Goal: Task Accomplishment & Management: Manage account settings

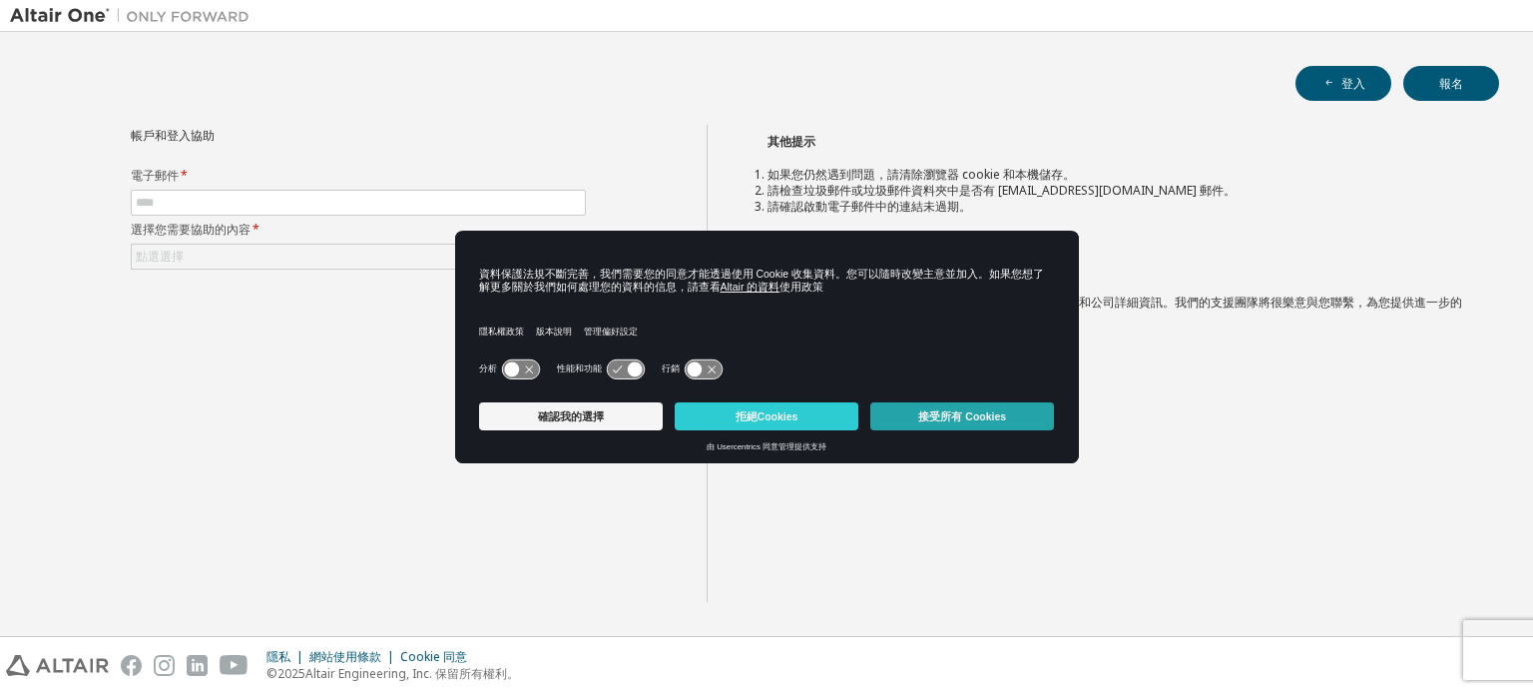
click at [972, 416] on font "接受所有 Cookies" at bounding box center [962, 416] width 88 height 12
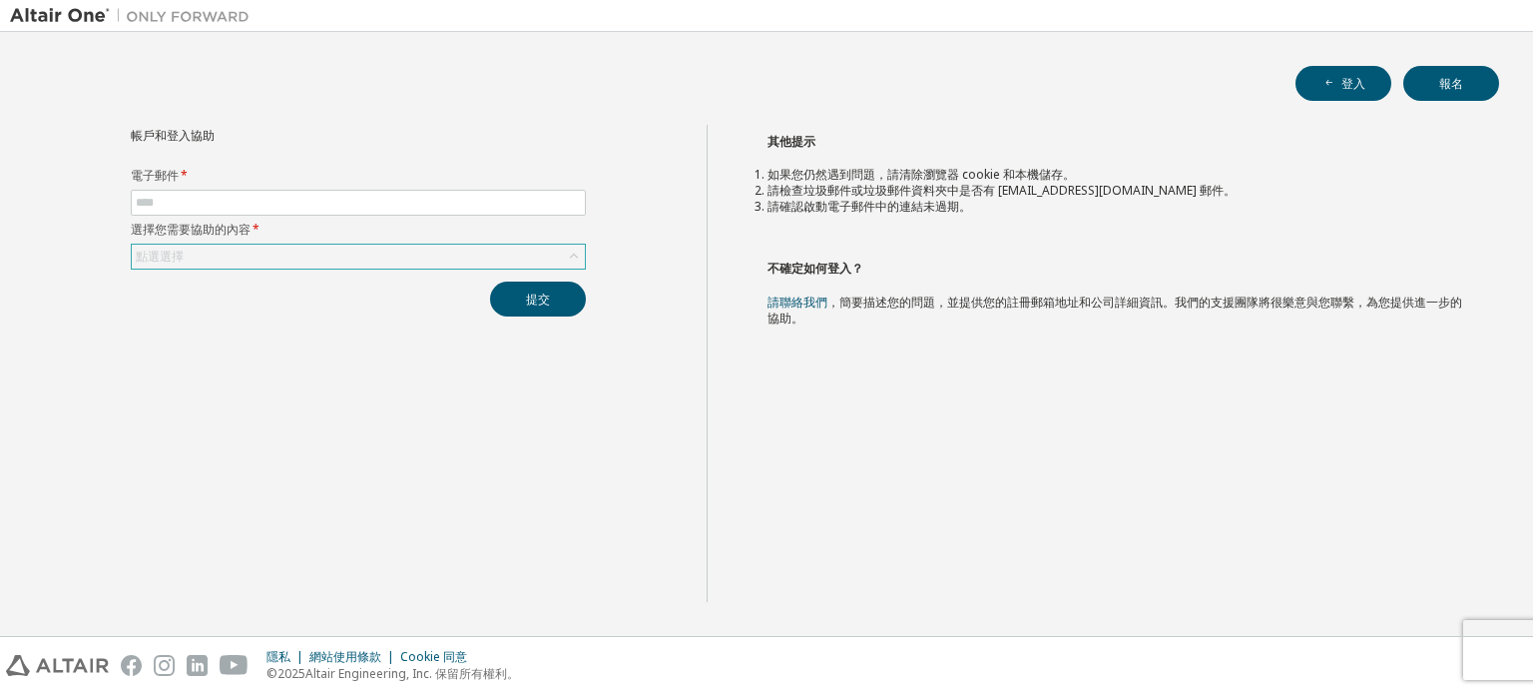
click at [413, 191] on span at bounding box center [358, 203] width 455 height 26
click at [503, 249] on div "點選選擇" at bounding box center [358, 256] width 453 height 24
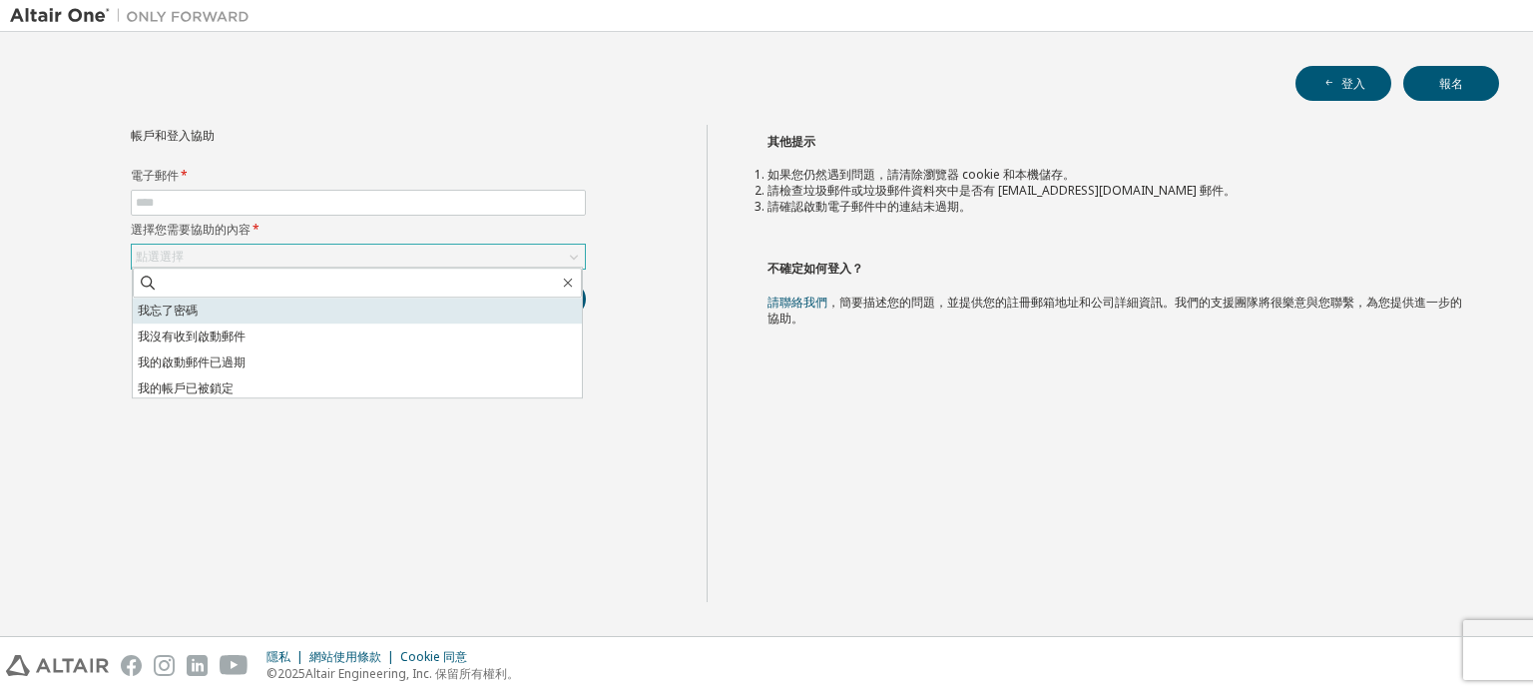
click at [394, 309] on li "我忘了密碼" at bounding box center [357, 310] width 449 height 26
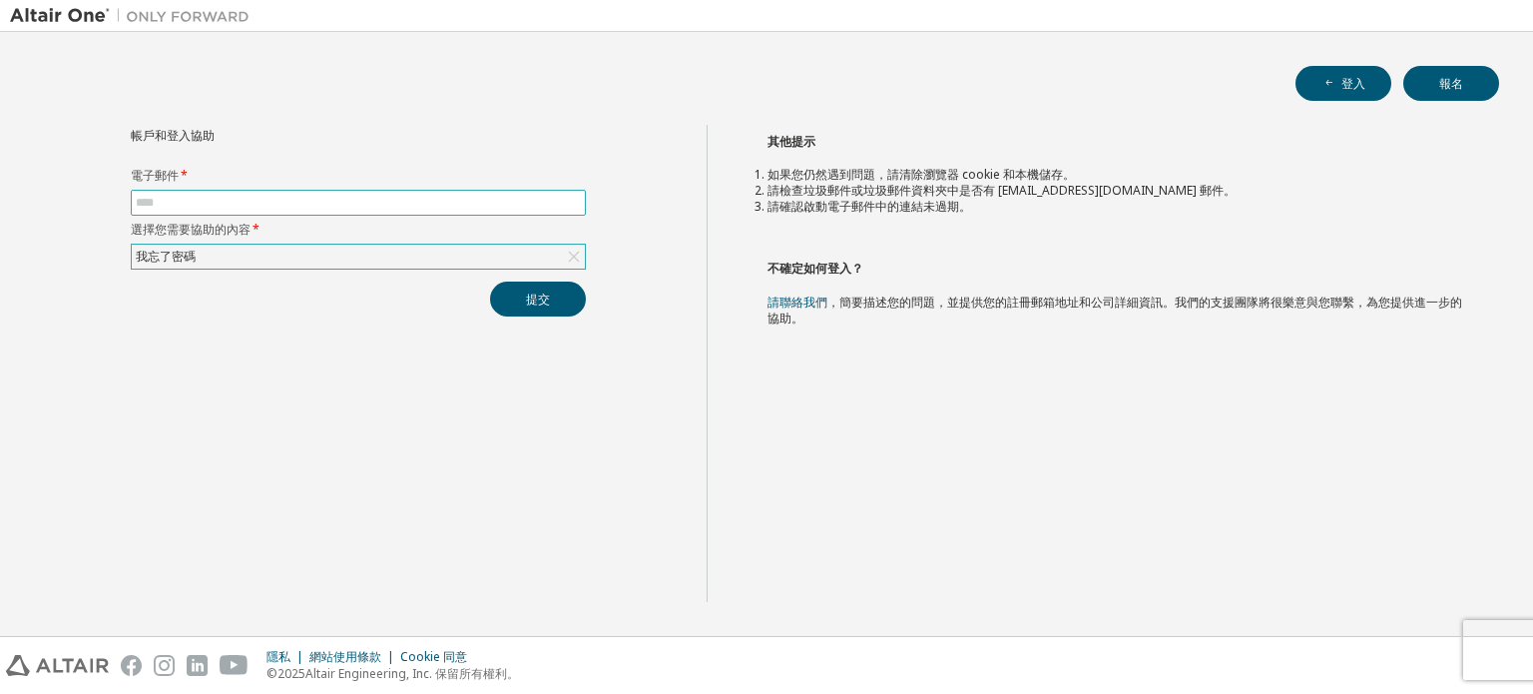
click at [378, 201] on input "text" at bounding box center [358, 203] width 445 height 16
type input "**********"
click at [531, 318] on div "**********" at bounding box center [358, 363] width 697 height 477
click at [542, 299] on font "提交" at bounding box center [538, 298] width 24 height 17
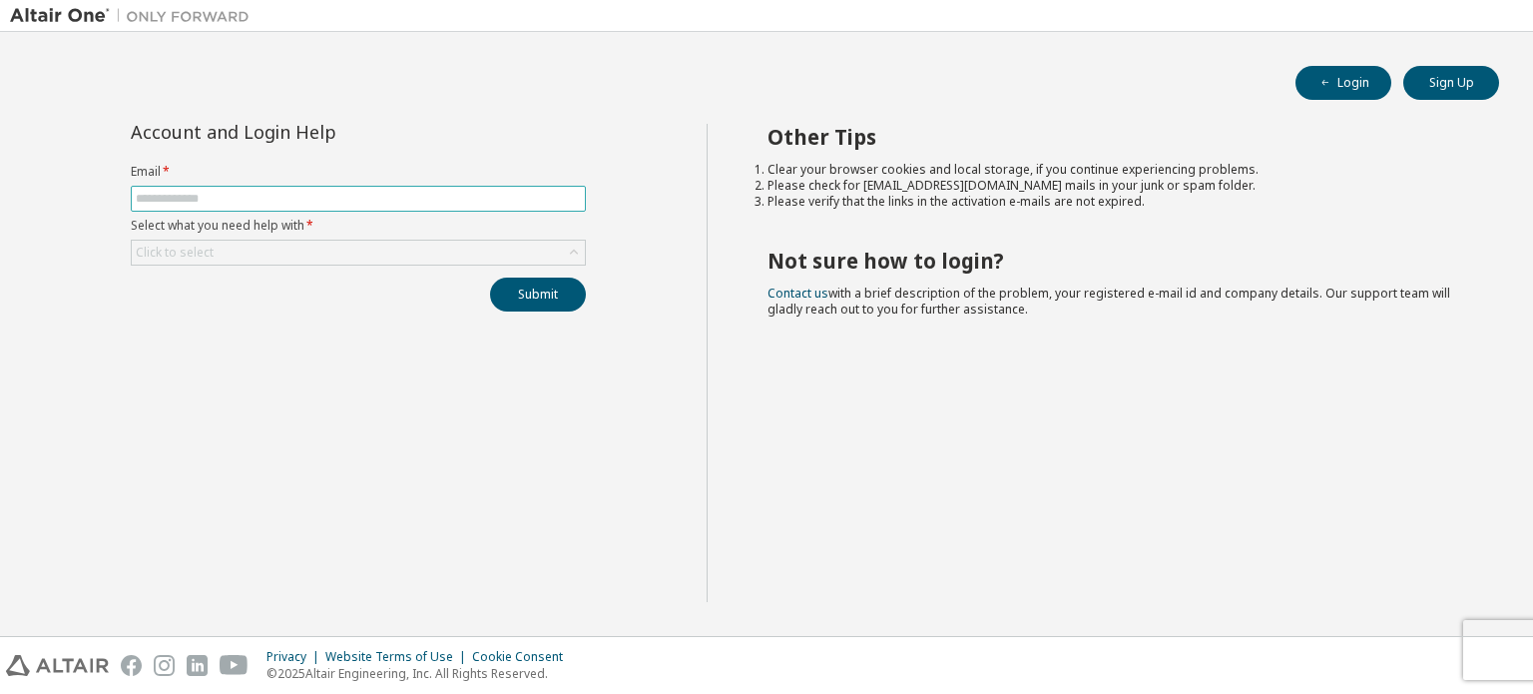
click at [539, 199] on input "text" at bounding box center [358, 199] width 445 height 16
type input "**********"
click at [381, 224] on label "Select what you need help with *" at bounding box center [358, 226] width 455 height 16
click at [285, 246] on div "Click to select" at bounding box center [358, 252] width 453 height 24
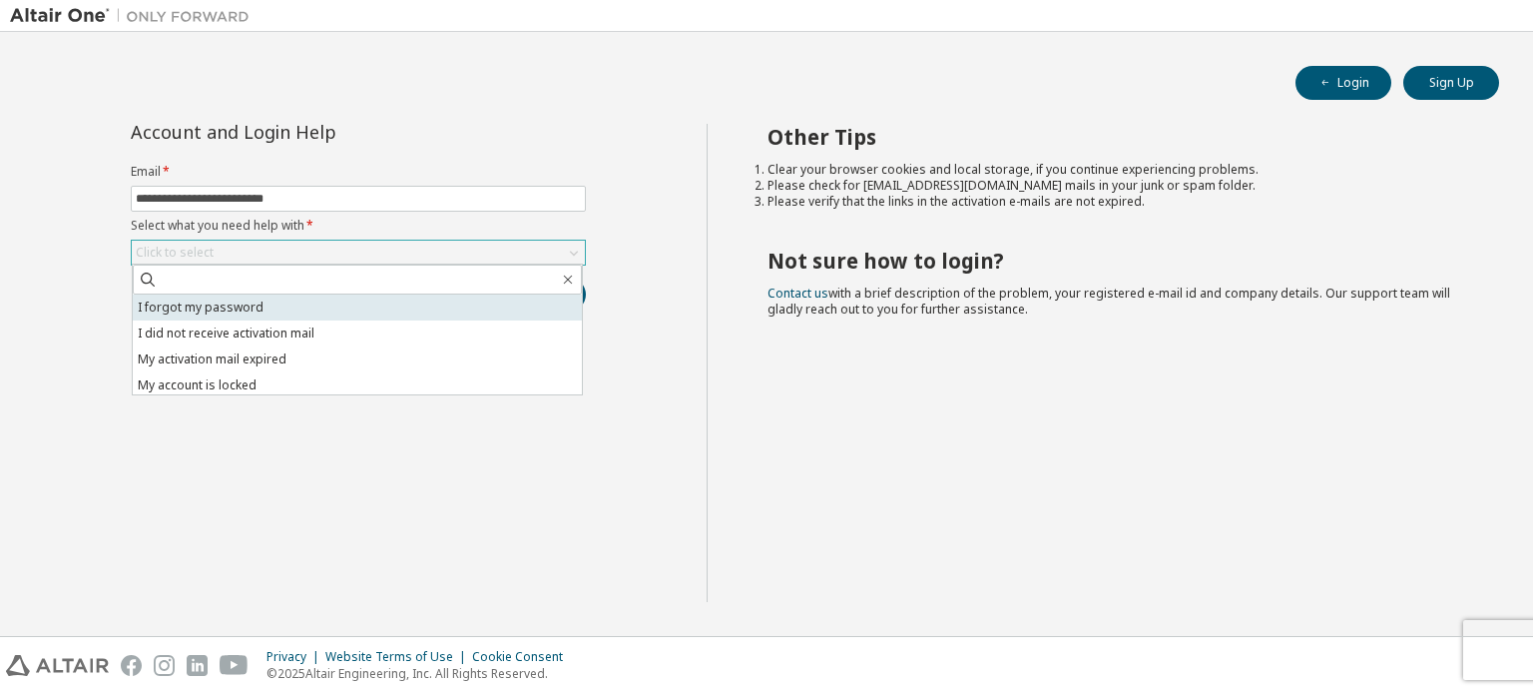
click at [251, 308] on li "I forgot my password" at bounding box center [357, 307] width 449 height 26
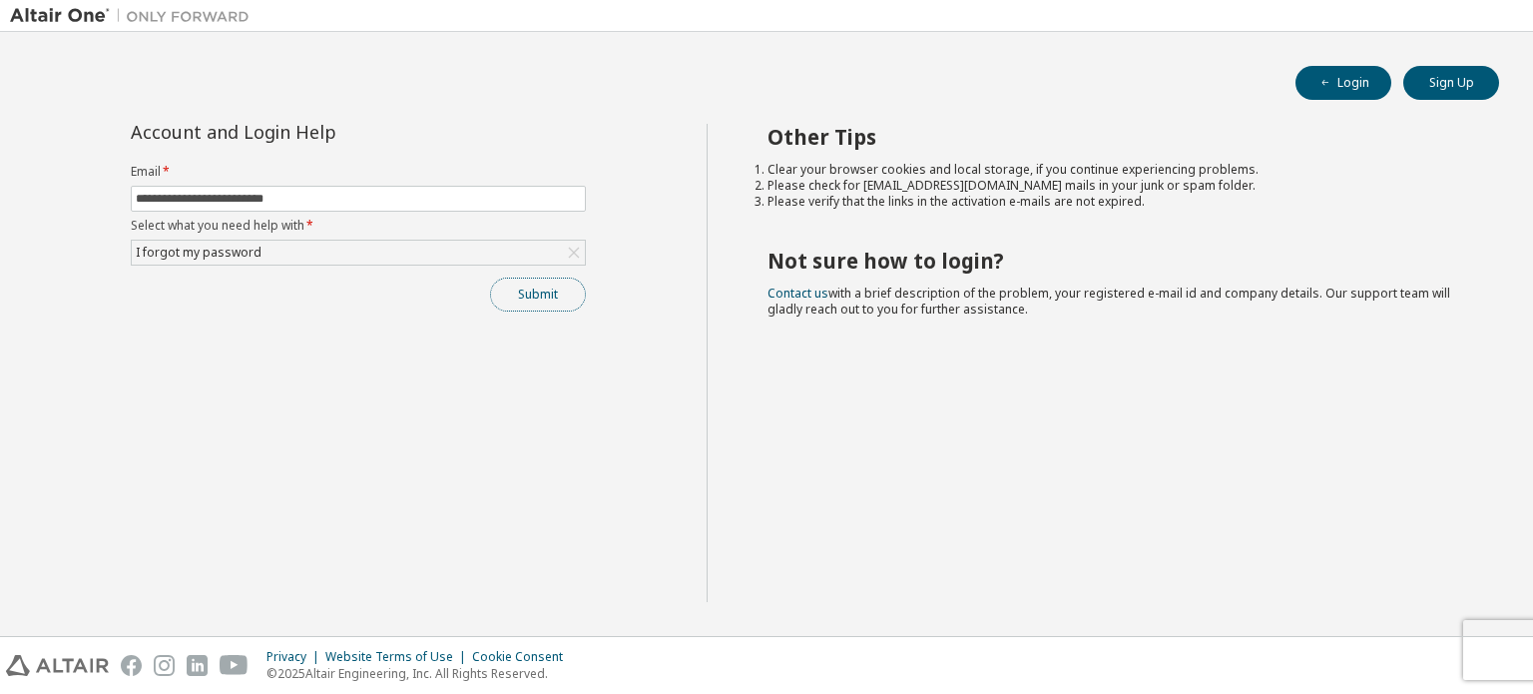
click at [544, 306] on button "Submit" at bounding box center [538, 294] width 96 height 34
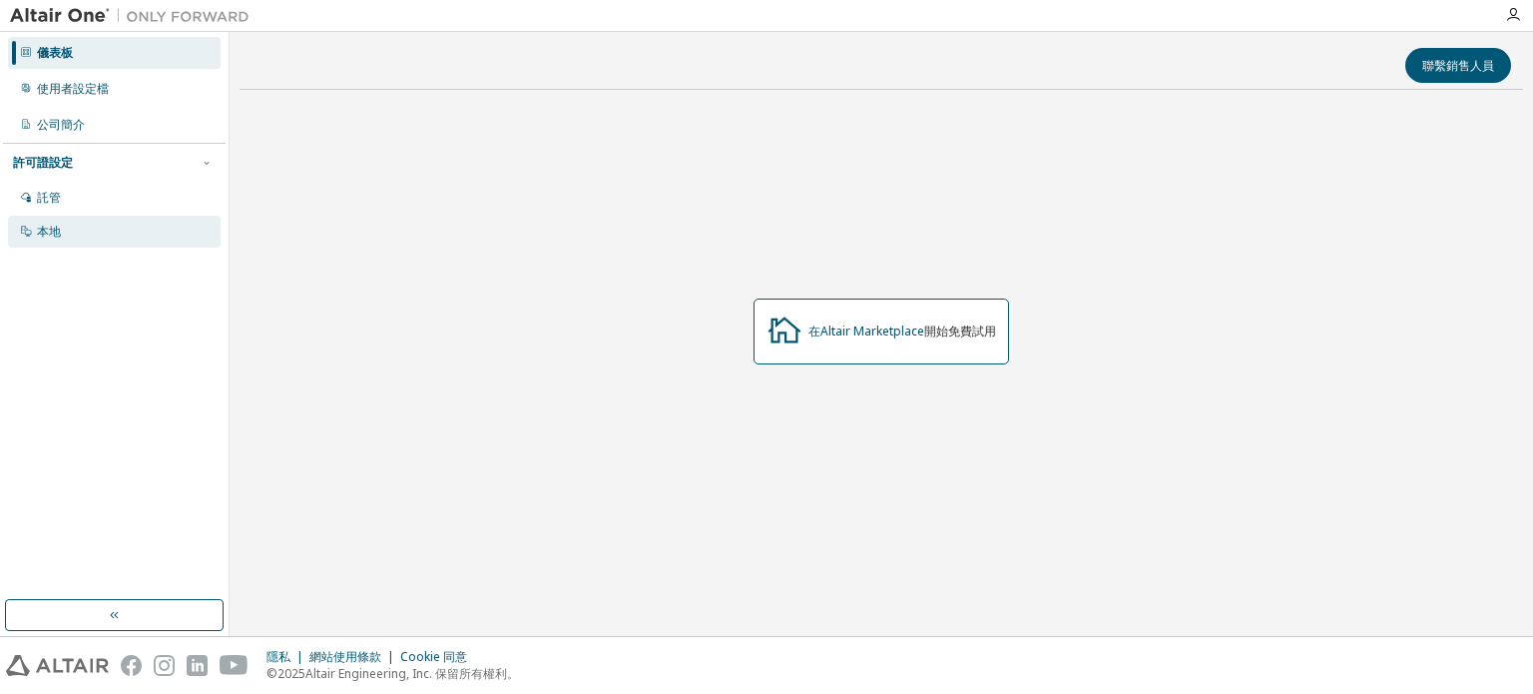
click at [59, 238] on font "本地" at bounding box center [49, 231] width 24 height 17
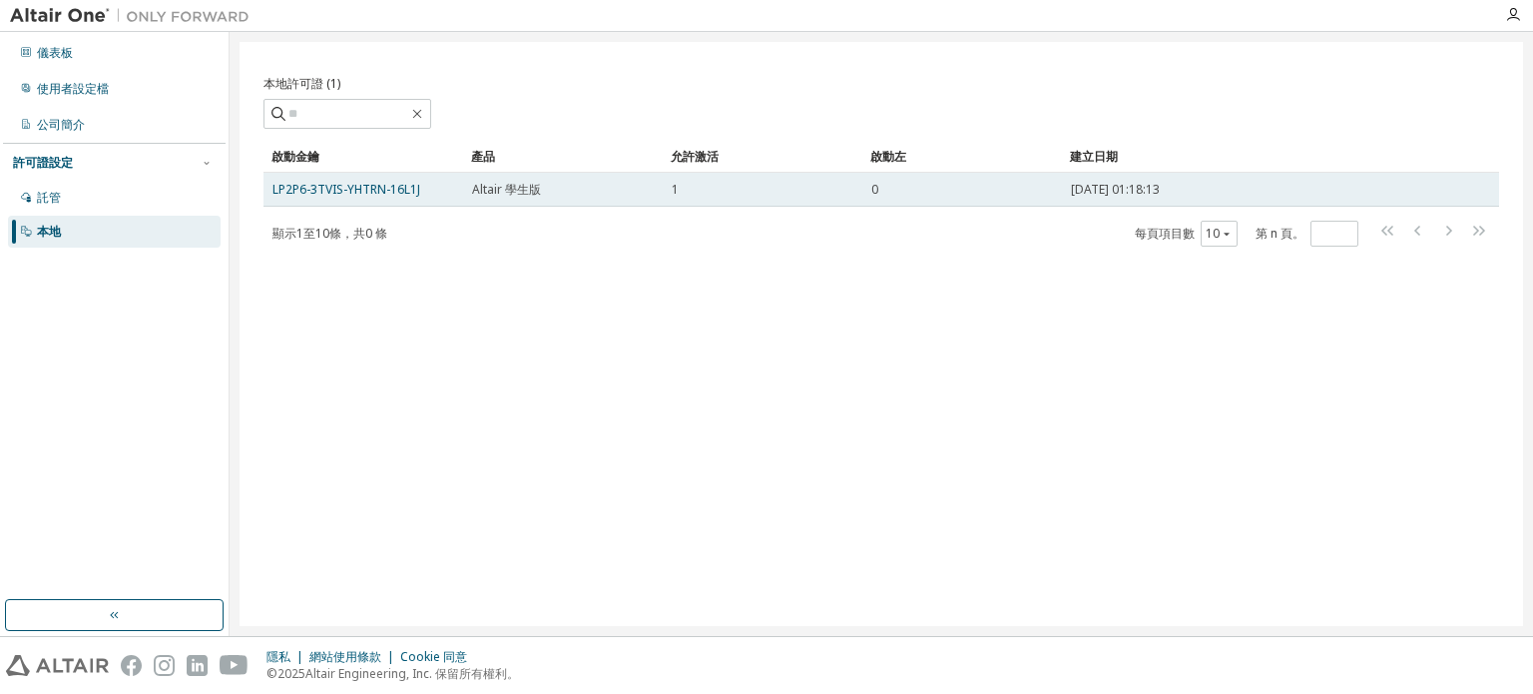
click at [1261, 195] on div "2025年9月21日 01:18:13" at bounding box center [1240, 190] width 339 height 16
click at [357, 185] on font "LP2P6-3TVIS-YHTRN-16L1J" at bounding box center [346, 189] width 148 height 17
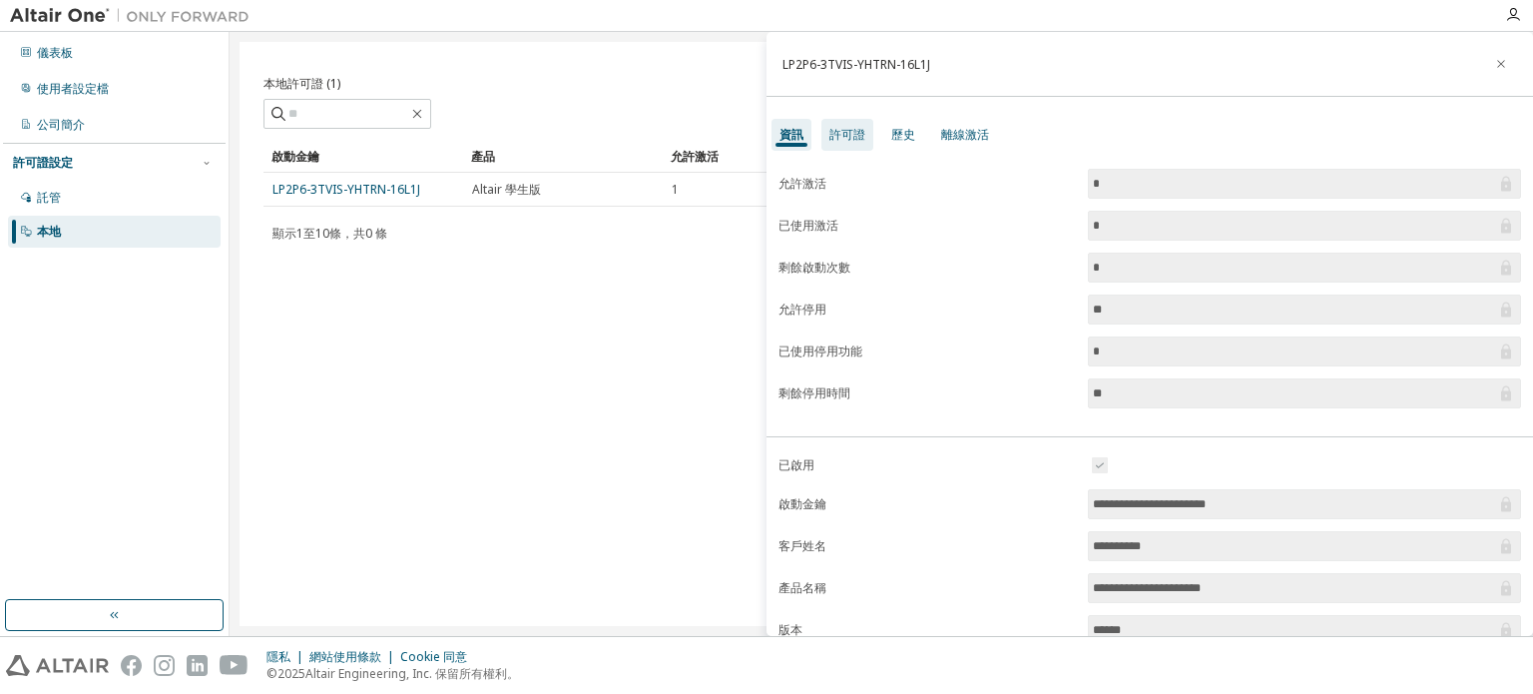
click at [841, 137] on font "許可證" at bounding box center [847, 134] width 36 height 17
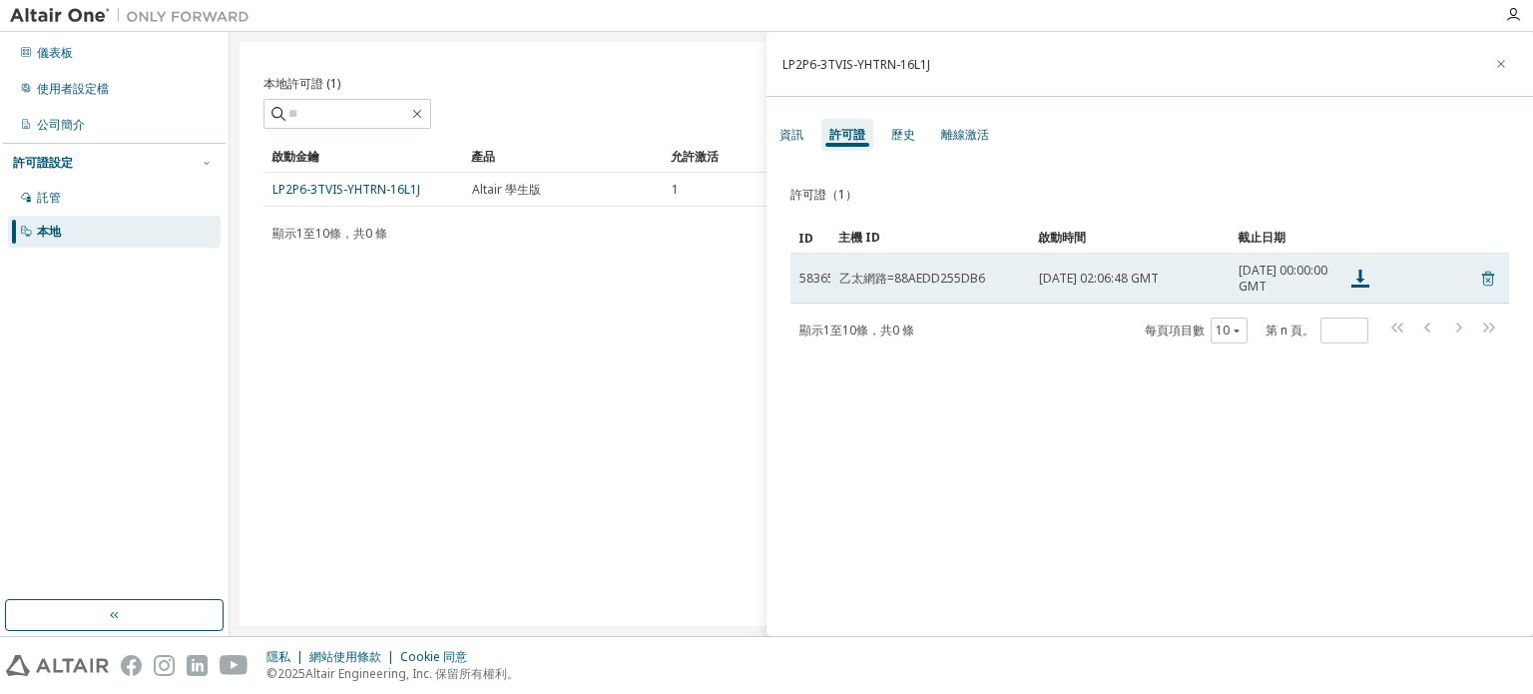
click at [1485, 282] on icon at bounding box center [1487, 279] width 5 height 5
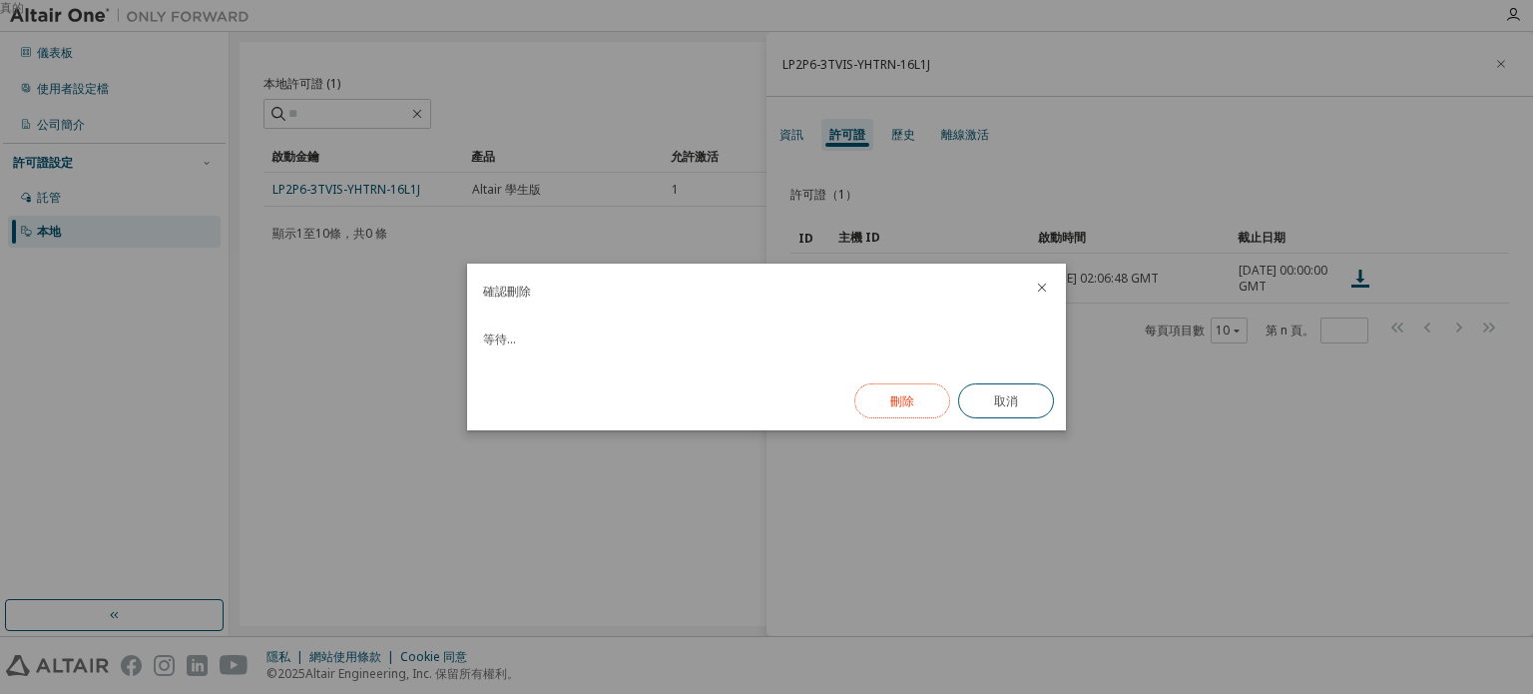
click at [926, 404] on button "刪除" at bounding box center [902, 400] width 96 height 35
click at [1026, 398] on button "關閉" at bounding box center [1006, 400] width 96 height 35
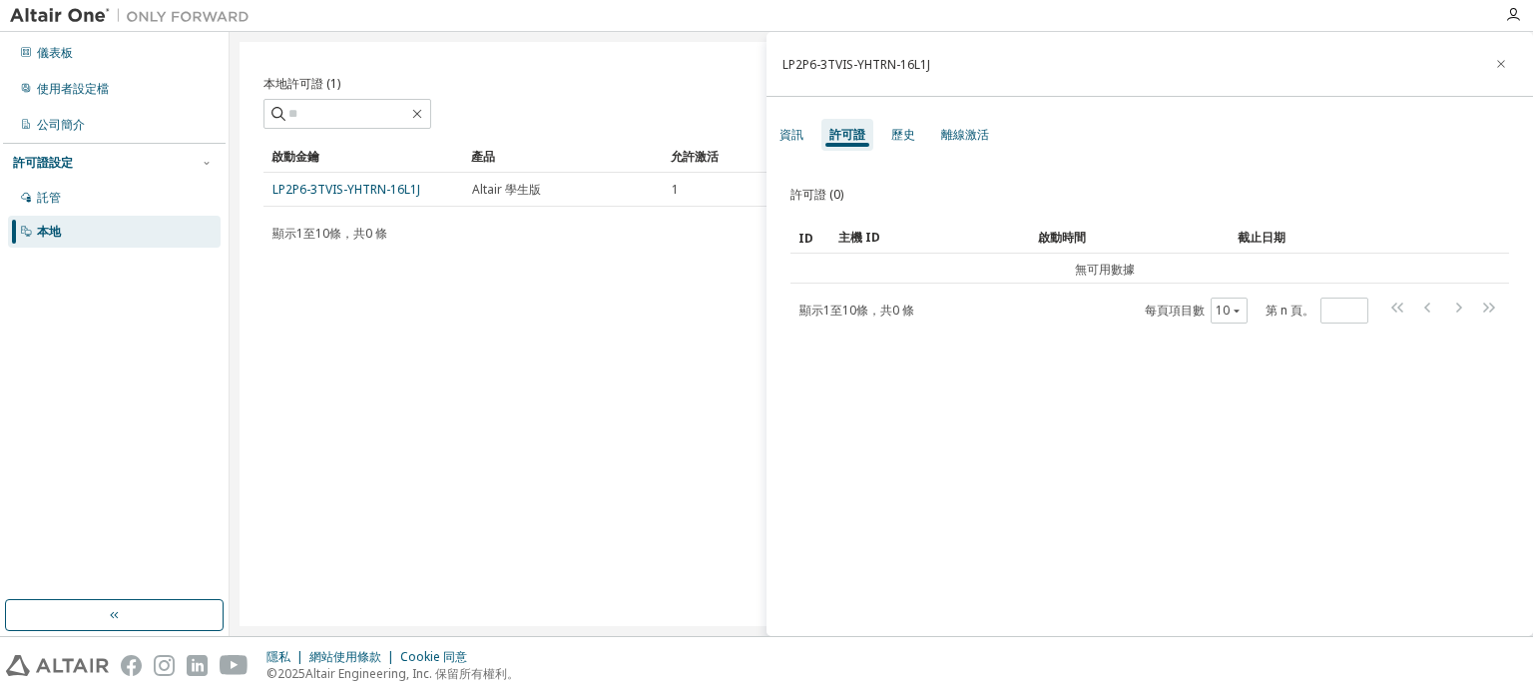
drag, startPoint x: 515, startPoint y: 390, endPoint x: 501, endPoint y: 390, distance: 14.0
click at [515, 390] on div "本地許可證 (1) 清除 載入 節省 另存為 場地 操作員 價值 選擇過濾器 選擇操作數 新增條件 搜尋 啟動金鑰 產品 允許激活 啟動左 建立日期 LP2P…" at bounding box center [880, 334] width 1283 height 584
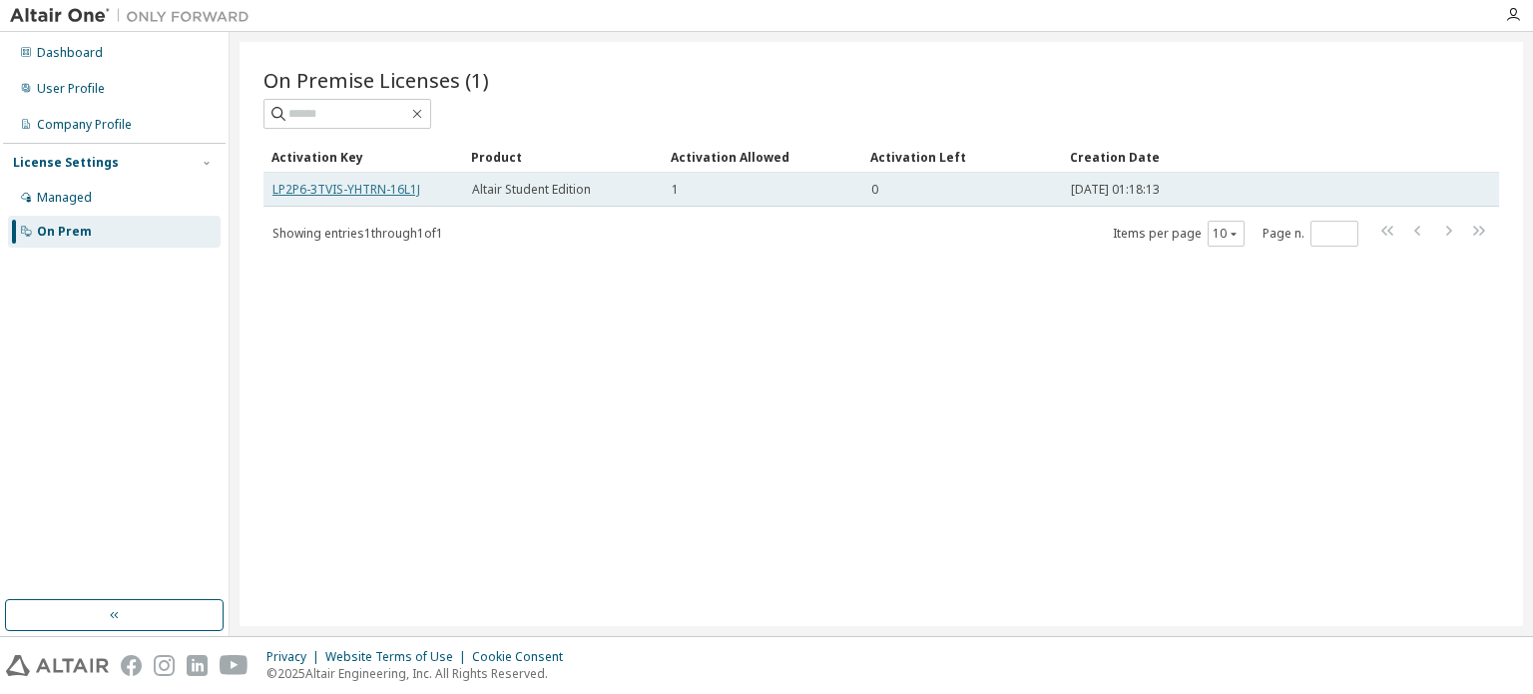
click at [342, 186] on link "LP2P6-3TVIS-YHTRN-16L1J" at bounding box center [346, 189] width 148 height 17
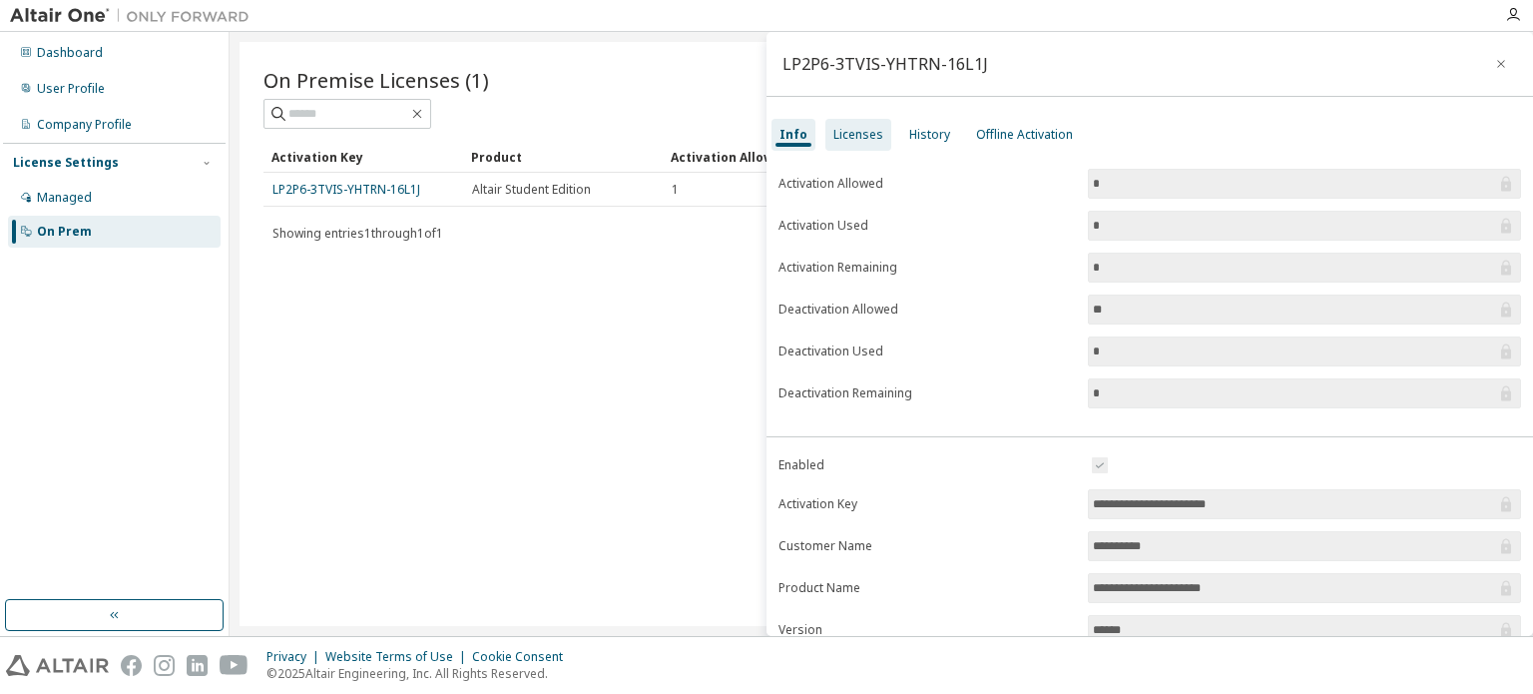
click at [825, 137] on div "Licenses" at bounding box center [858, 135] width 66 height 32
